Goal: Navigation & Orientation: Find specific page/section

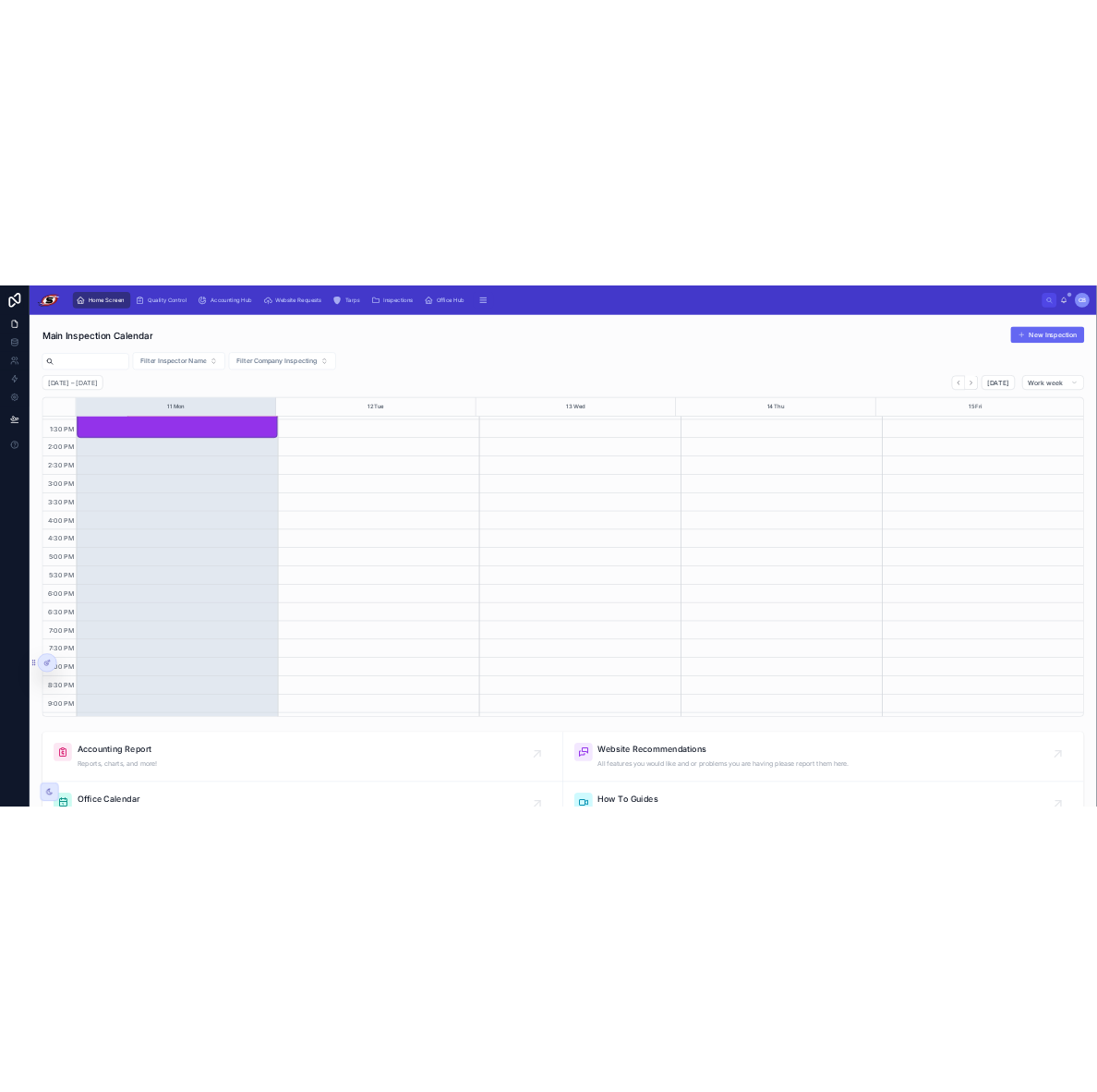
scroll to position [505, 0]
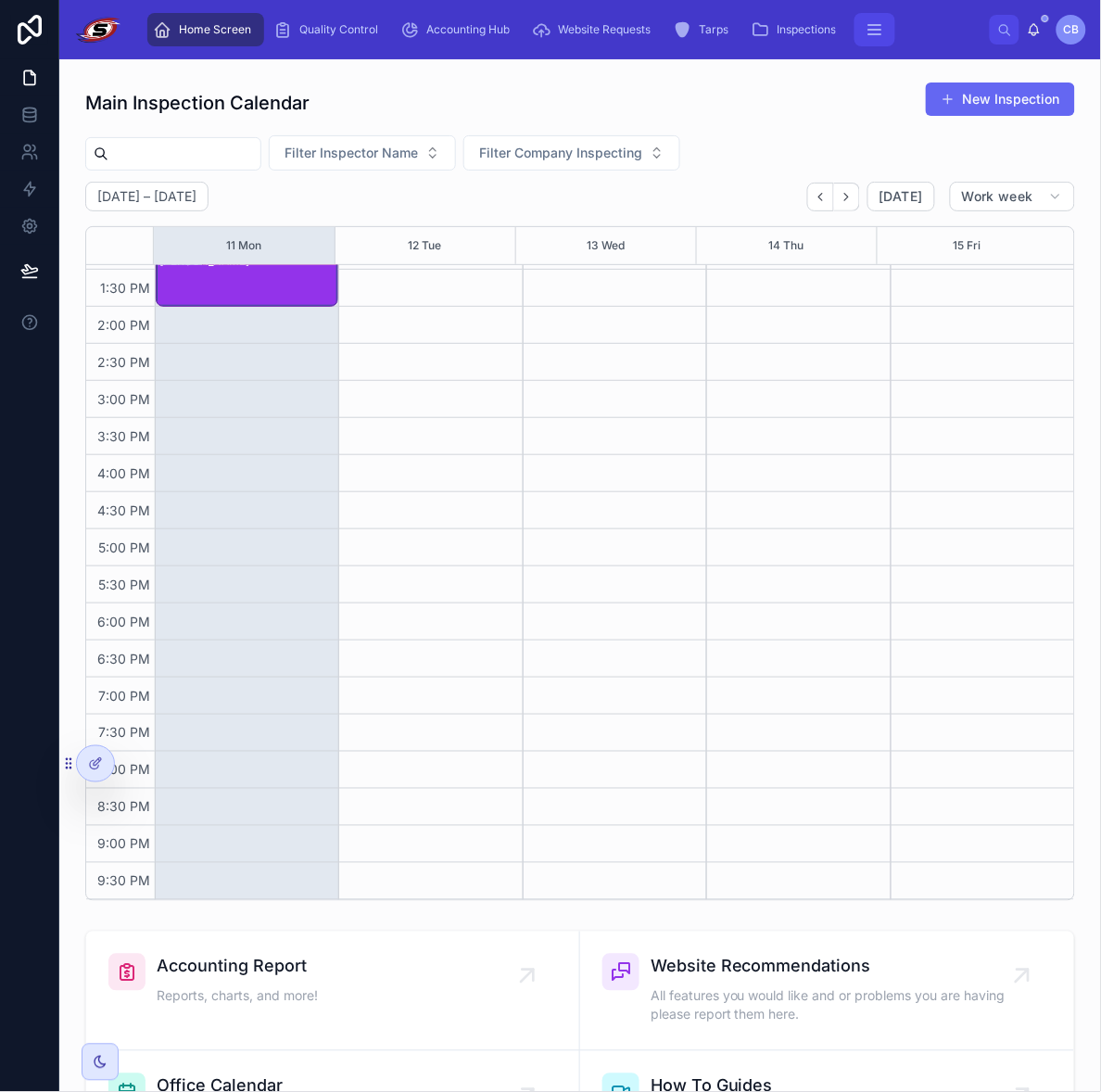
drag, startPoint x: 1096, startPoint y: 341, endPoint x: 877, endPoint y: 24, distance: 385.3
click at [883, 19] on button "scrollable content" at bounding box center [876, 29] width 41 height 33
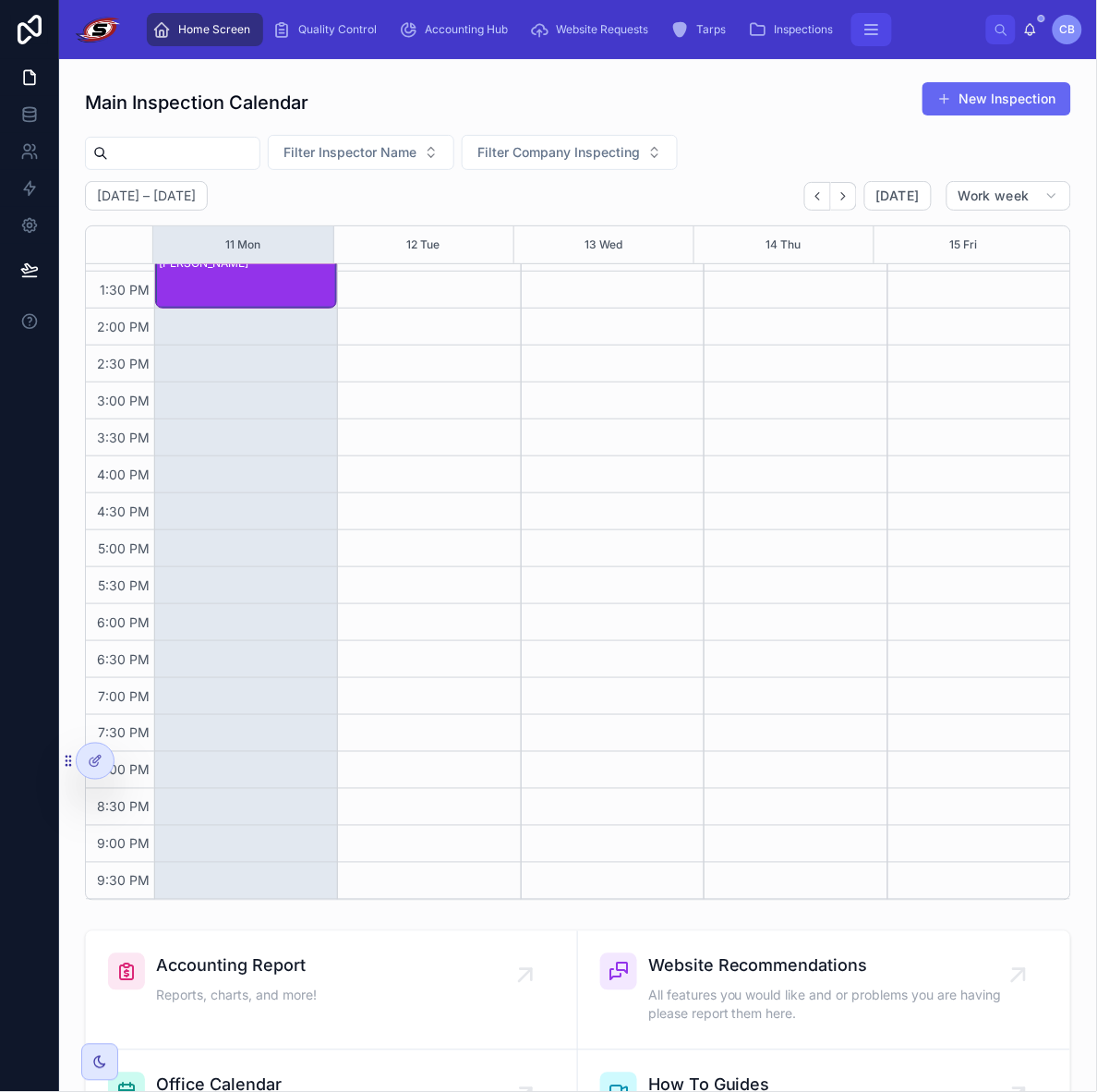
scroll to position [473, 0]
click at [873, 25] on icon "scrollable content" at bounding box center [872, 29] width 19 height 19
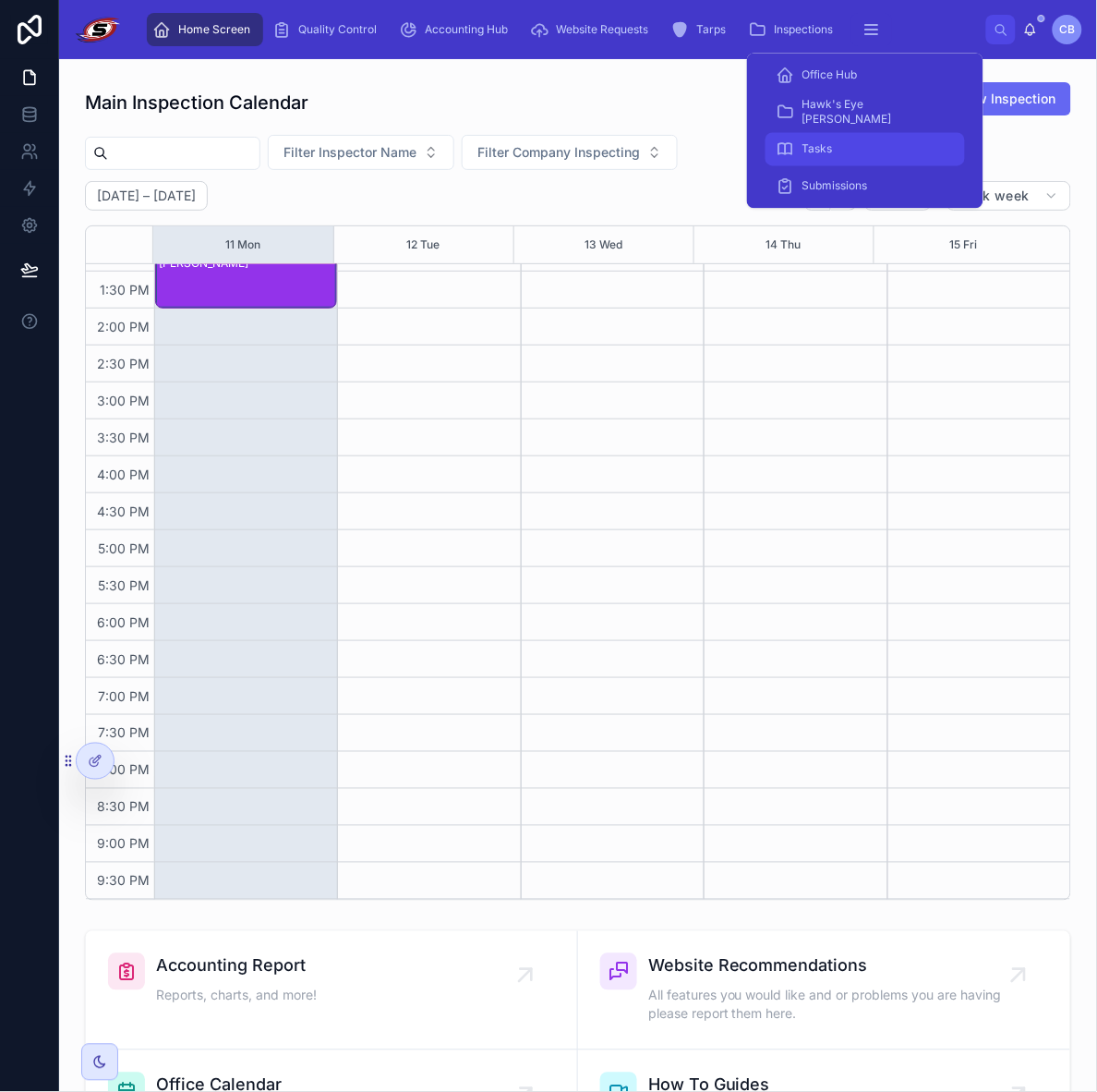
click at [822, 154] on span "Tasks" at bounding box center [817, 149] width 30 height 15
